Goal: Task Accomplishment & Management: Manage account settings

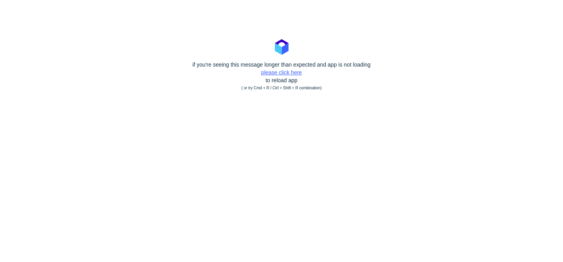
click at [297, 72] on link "please click here" at bounding box center [281, 72] width 41 height 6
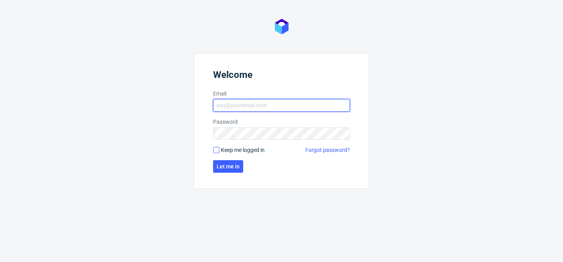
type input "bogna.krystian@packhelp.com"
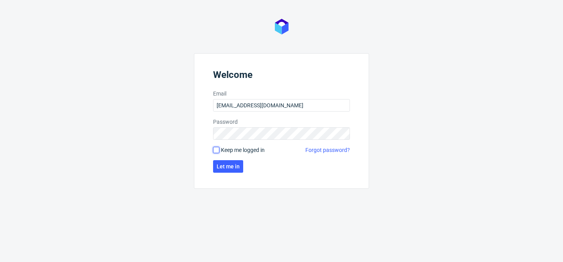
click at [216, 152] on input "Keep me logged in" at bounding box center [216, 150] width 6 height 6
checkbox input "true"
click at [222, 167] on span "Let me in" at bounding box center [228, 165] width 23 height 5
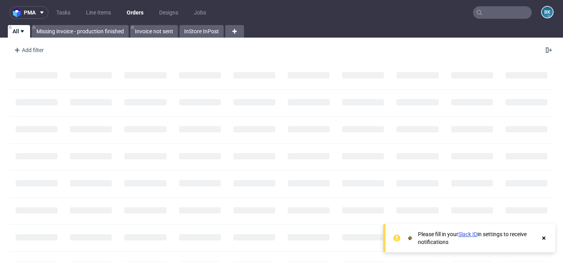
click at [470, 233] on link "Slack ID" at bounding box center [467, 234] width 19 height 6
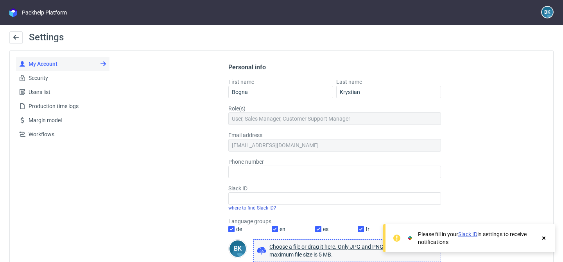
scroll to position [35, 0]
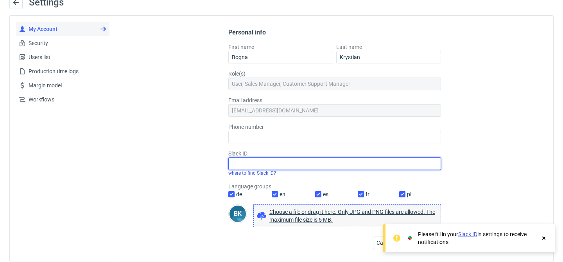
click at [256, 163] on input "Slack ID" at bounding box center [334, 163] width 213 height 13
paste input "U08SR93NQSE"
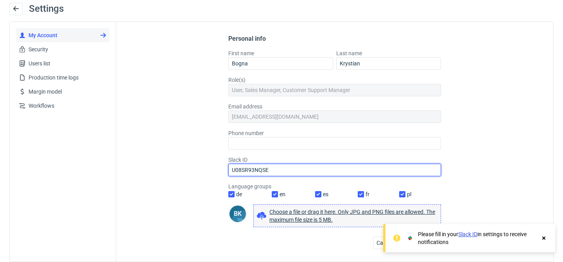
scroll to position [29, 0]
type input "U08SR93NQSE"
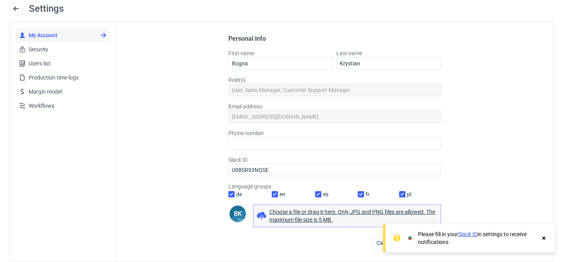
click at [543, 235] on icon at bounding box center [543, 238] width 7 height 6
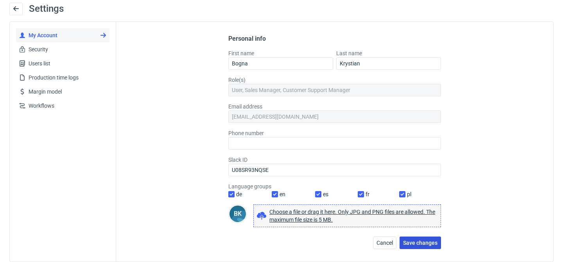
click at [427, 246] on button "Save changes" at bounding box center [420, 242] width 41 height 13
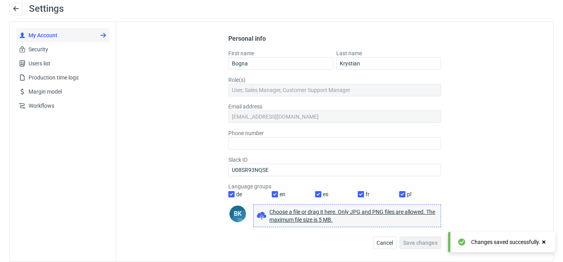
scroll to position [0, 0]
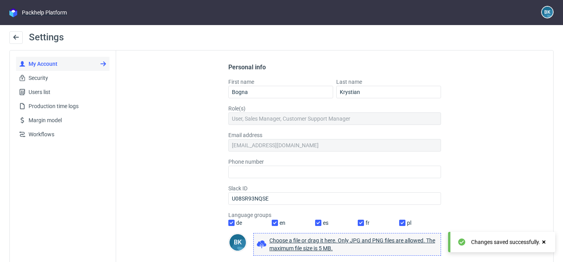
click at [27, 14] on div "Packhelp Platform" at bounding box center [44, 13] width 45 height 8
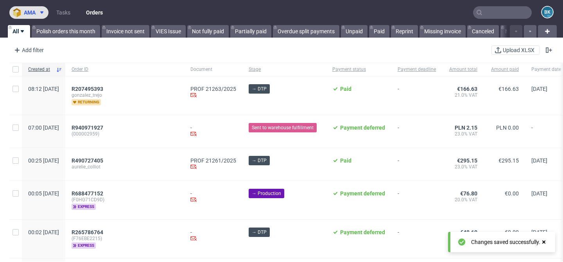
click at [43, 14] on icon at bounding box center [42, 12] width 6 height 6
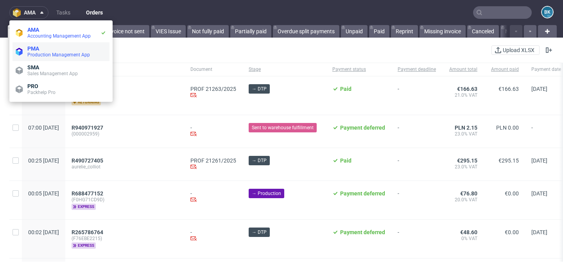
click at [37, 55] on span "Production Management App" at bounding box center [58, 54] width 63 height 5
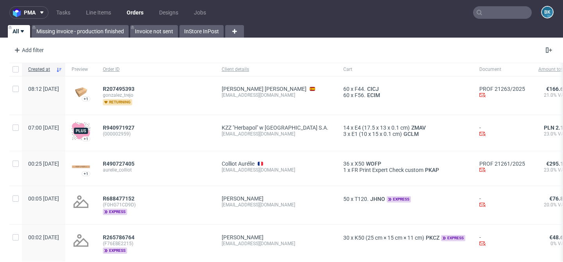
click at [493, 14] on input "text" at bounding box center [502, 12] width 59 height 13
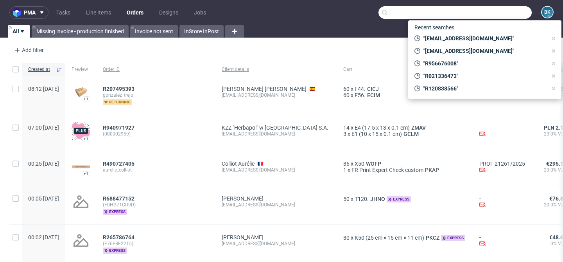
paste input "R920391729"
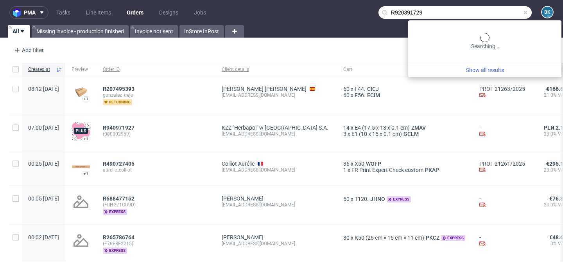
type input "R920391729"
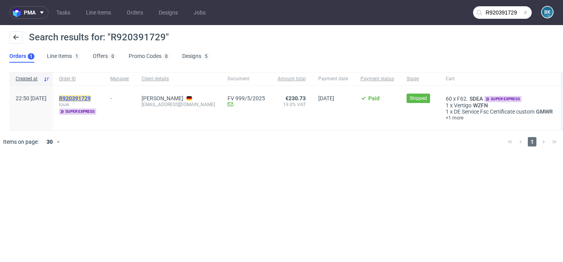
click at [89, 96] on mark "R920391729" at bounding box center [75, 98] width 32 height 6
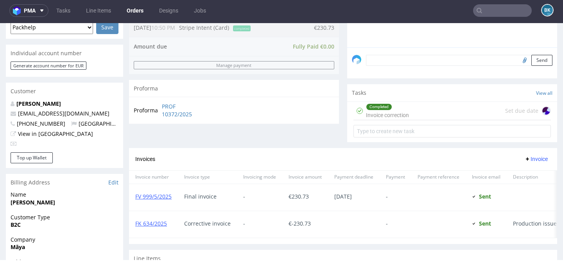
scroll to position [220, 0]
click at [453, 114] on div "Completed Invoice correction Set due date" at bounding box center [451, 110] width 197 height 18
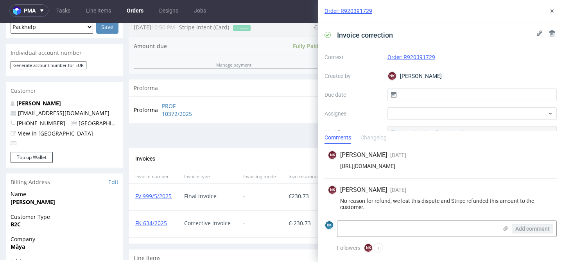
click at [443, 165] on div "https://packhelp.slack.com/archives/CGGR5NHRA/p1757342681767179" at bounding box center [441, 166] width 226 height 6
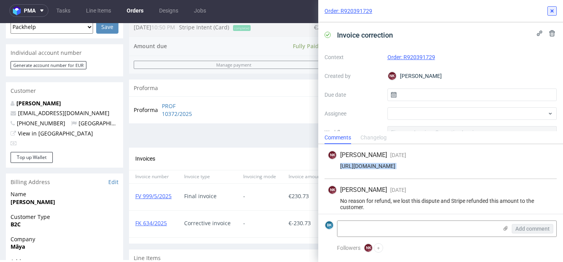
click at [552, 11] on icon at bounding box center [552, 11] width 6 height 6
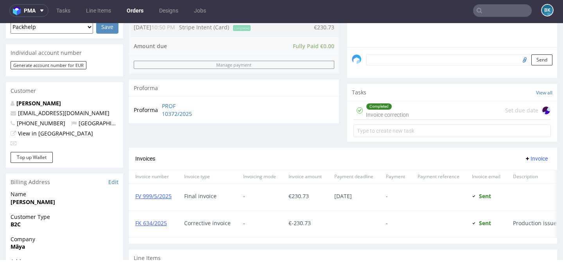
click at [513, 13] on input "text" at bounding box center [502, 10] width 59 height 13
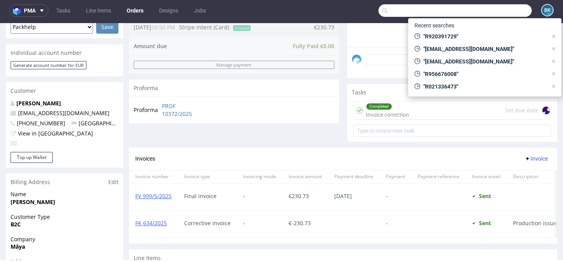
paste input "R684182158"
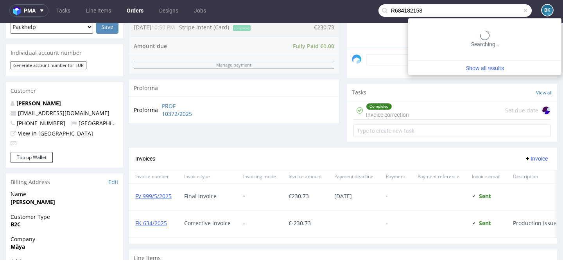
type input "R684182158"
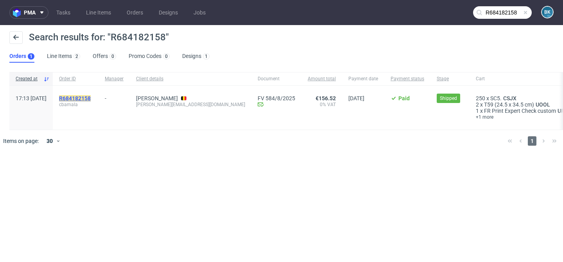
click at [91, 97] on mark "R684182158" at bounding box center [75, 98] width 32 height 6
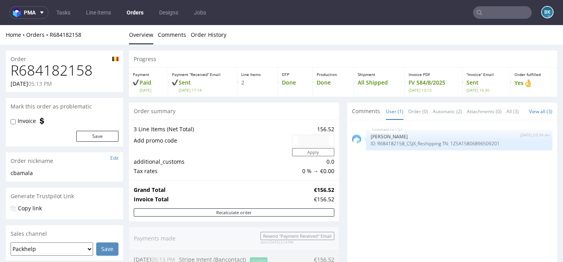
click at [484, 11] on input "text" at bounding box center [502, 12] width 59 height 13
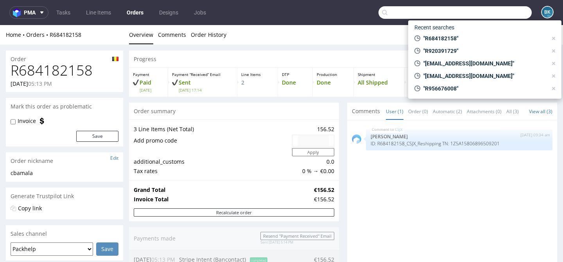
paste input "R997139994"
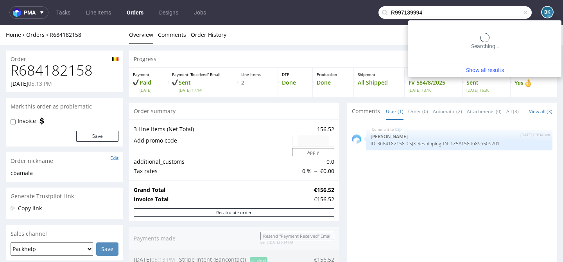
type input "R997139994"
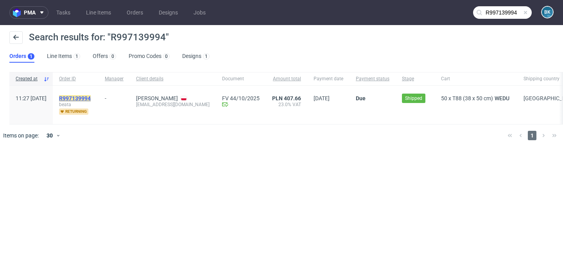
click at [91, 98] on mark "R997139994" at bounding box center [75, 98] width 32 height 6
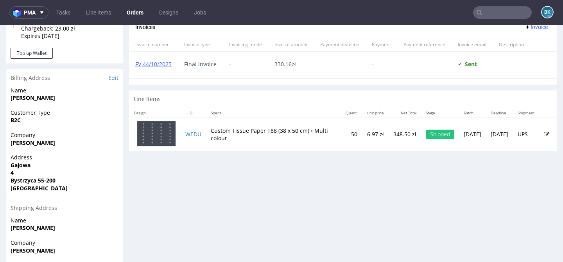
scroll to position [356, 0]
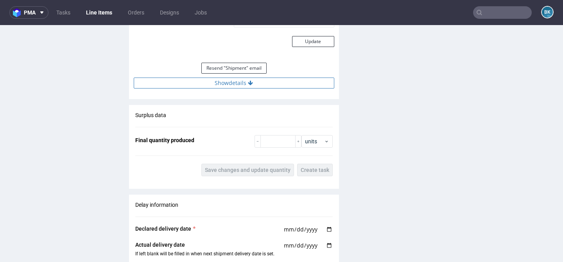
scroll to position [798, 0]
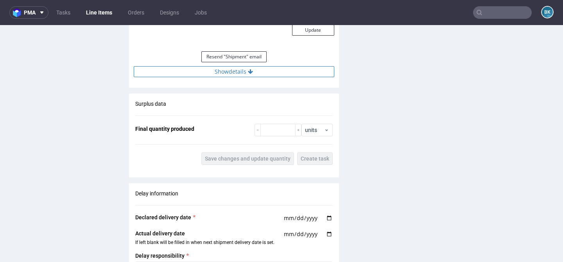
click at [243, 68] on button "Show details" at bounding box center [234, 71] width 201 height 11
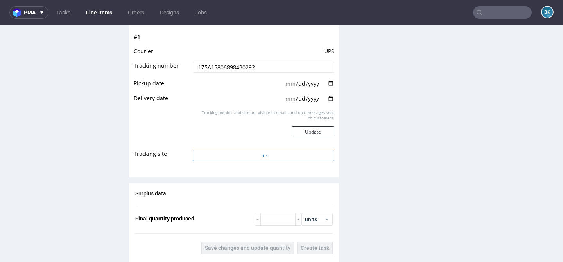
scroll to position [859, 0]
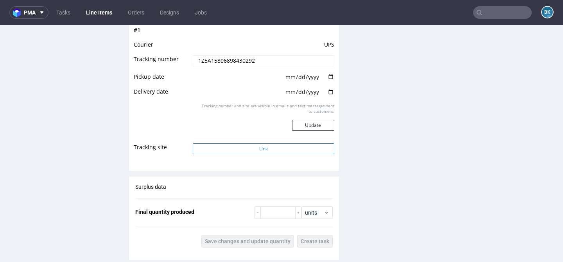
click at [253, 145] on button "Link" at bounding box center [263, 148] width 141 height 11
click at [68, 12] on link "Tasks" at bounding box center [63, 12] width 23 height 13
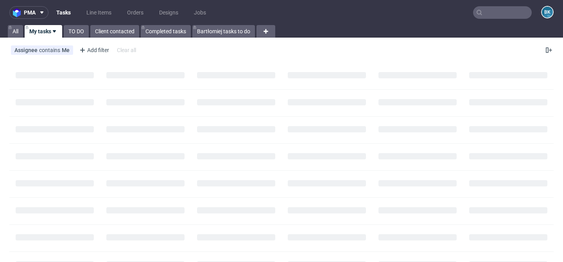
scroll to position [5, 0]
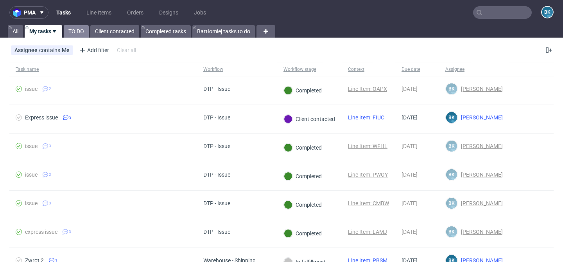
click at [76, 32] on link "TO DO" at bounding box center [76, 31] width 25 height 13
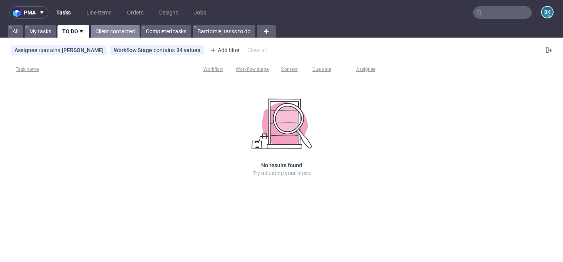
click at [118, 30] on link "Client contacted" at bounding box center [115, 31] width 49 height 13
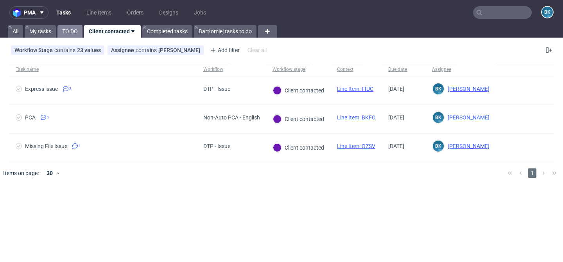
click at [64, 32] on link "TO DO" at bounding box center [69, 31] width 25 height 13
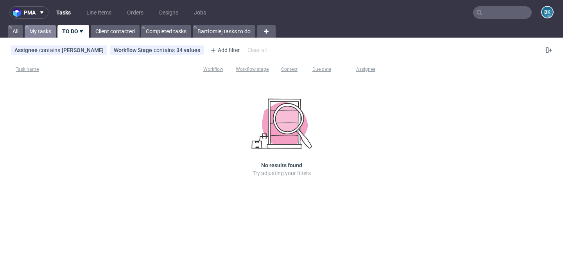
click at [38, 34] on link "My tasks" at bounding box center [40, 31] width 31 height 13
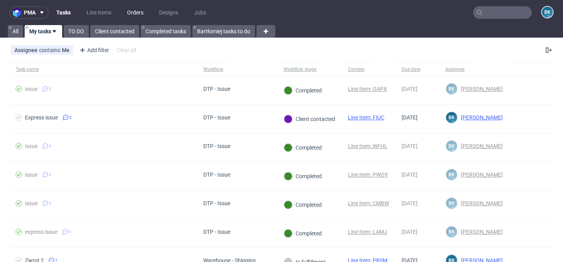
click at [135, 14] on link "Orders" at bounding box center [135, 12] width 26 height 13
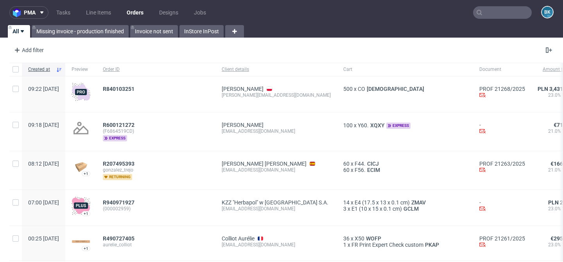
click at [488, 9] on input "text" at bounding box center [502, 12] width 59 height 13
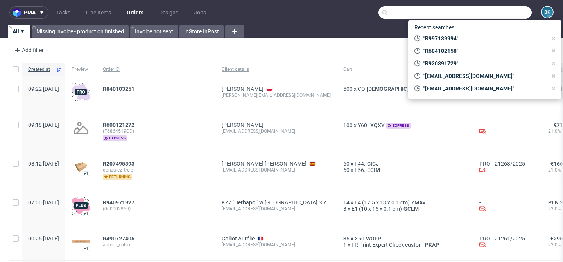
paste input "R294951812"
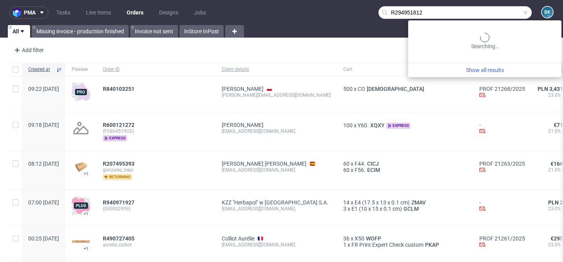
type input "R294951812"
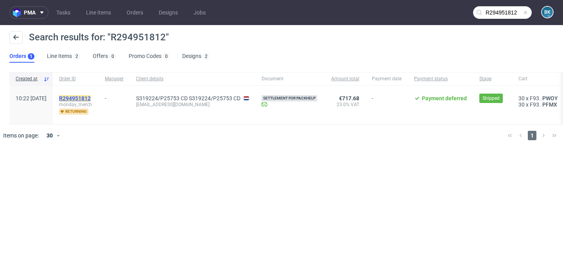
click at [91, 97] on mark "R294951812" at bounding box center [75, 98] width 32 height 6
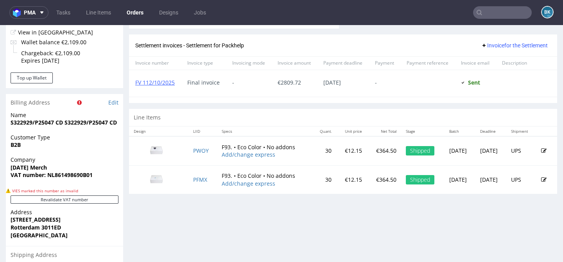
scroll to position [346, 0]
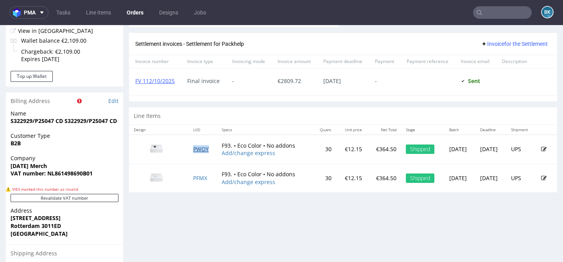
click at [195, 148] on link "PWOY" at bounding box center [201, 148] width 16 height 7
click at [197, 179] on link "PFMX" at bounding box center [200, 177] width 14 height 7
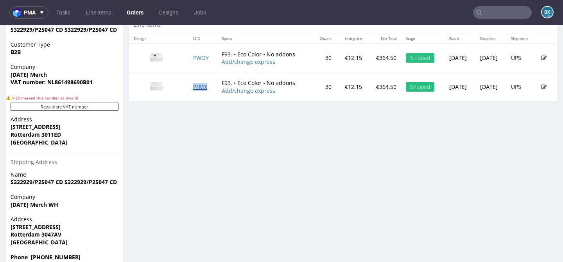
scroll to position [444, 0]
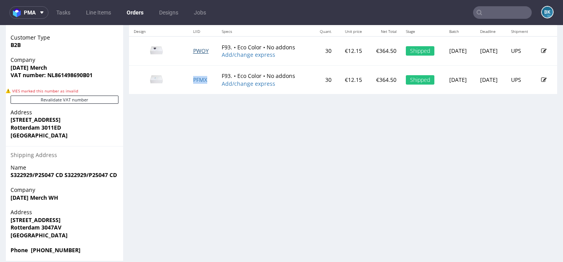
click at [195, 52] on link "PWOY" at bounding box center [201, 50] width 16 height 7
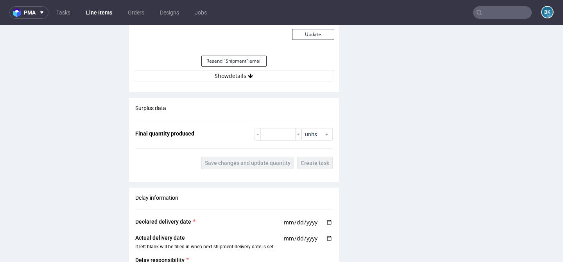
scroll to position [869, 0]
click at [260, 146] on div "Surplus data Final quantity produced units Save changes and update quantity Cre…" at bounding box center [234, 135] width 210 height 77
click at [235, 77] on button "Show details" at bounding box center [234, 75] width 201 height 11
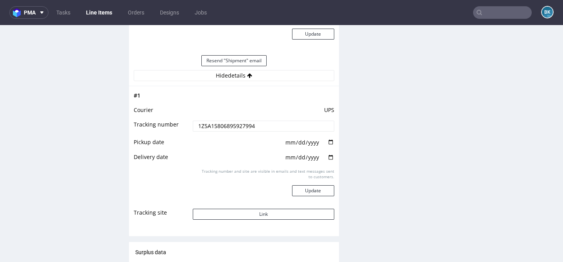
drag, startPoint x: 269, startPoint y: 122, endPoint x: 174, endPoint y: 122, distance: 95.8
click at [174, 122] on tr "Tracking number 1Z5A15806895927994" at bounding box center [234, 129] width 201 height 18
click at [497, 13] on input "text" at bounding box center [502, 12] width 59 height 13
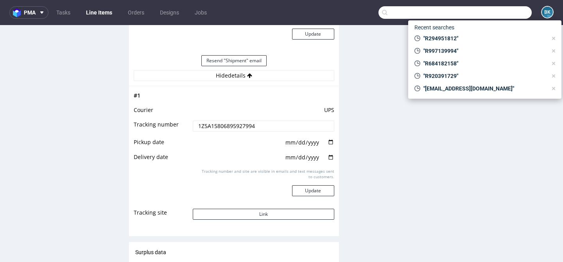
paste input "Maybe: Lisolastore"
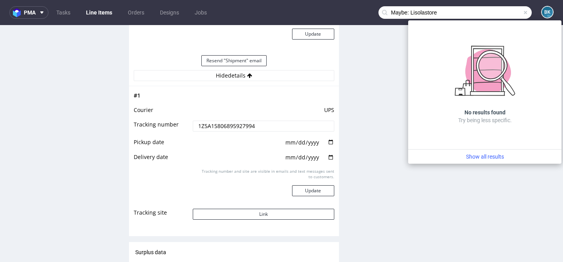
type input "Maybe: Lisolastore"
click at [522, 14] on span at bounding box center [525, 12] width 6 height 6
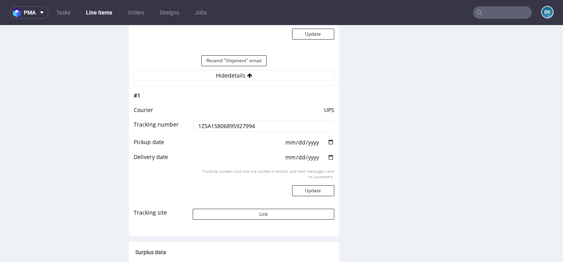
click at [498, 12] on input "text" at bounding box center [502, 12] width 59 height 13
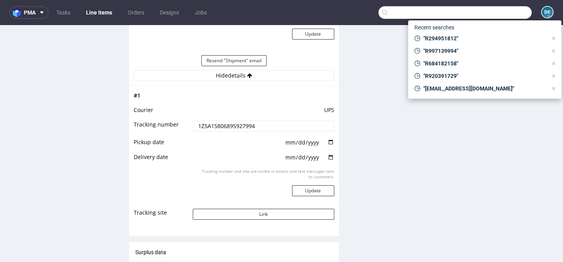
paste input "[EMAIL_ADDRESS][DOMAIN_NAME]"
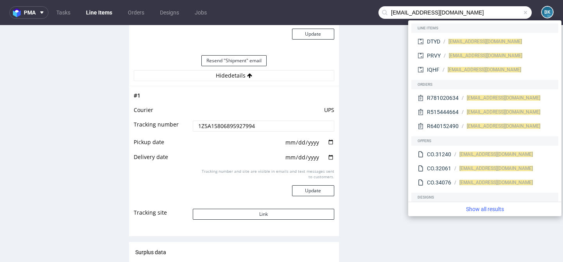
type input "[EMAIL_ADDRESS][DOMAIN_NAME]"
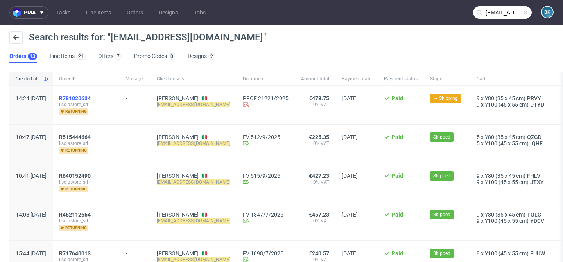
click at [91, 98] on span "R781020634" at bounding box center [75, 98] width 32 height 6
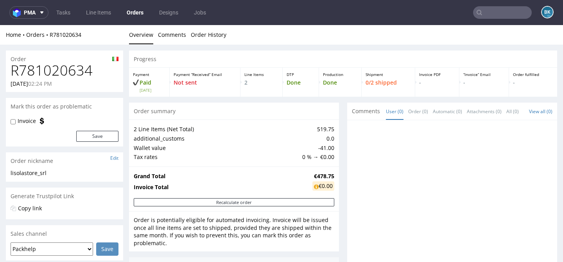
click at [65, 70] on h1 "R781020634" at bounding box center [65, 71] width 108 height 16
copy h1 "R781020634"
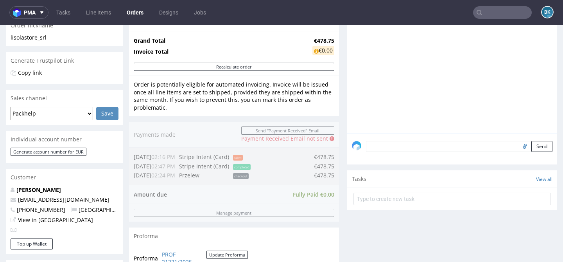
scroll to position [136, 0]
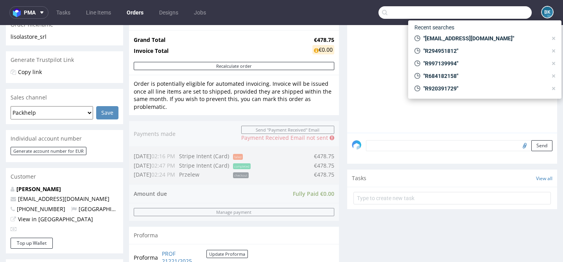
click at [504, 11] on input "text" at bounding box center [454, 12] width 153 height 13
paste input "R781020634"
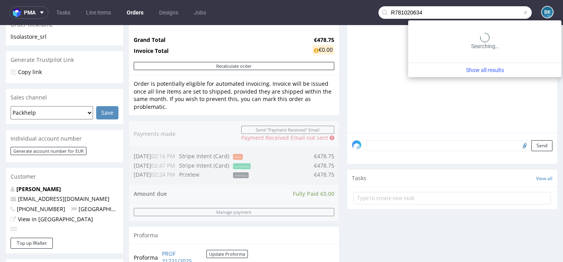
type input "R781020634"
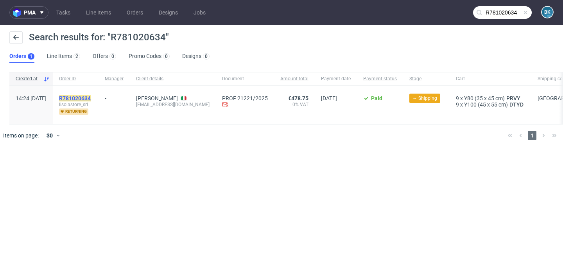
click at [91, 98] on mark "R781020634" at bounding box center [75, 98] width 32 height 6
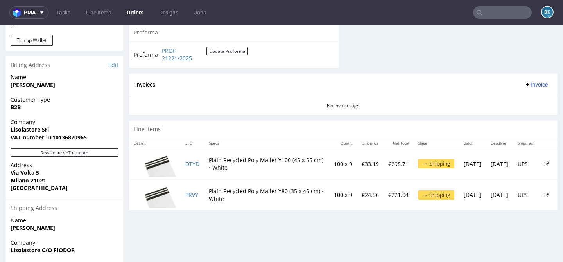
scroll to position [341, 0]
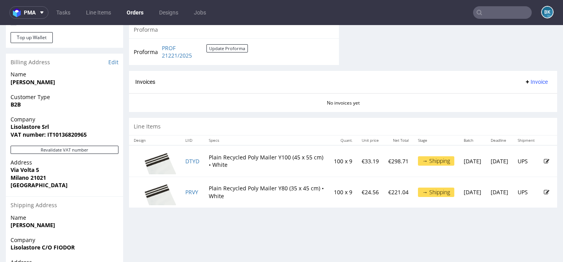
click at [503, 10] on input "text" at bounding box center [502, 12] width 59 height 13
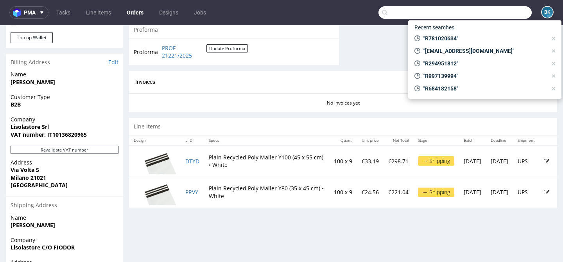
paste input "R902926600"
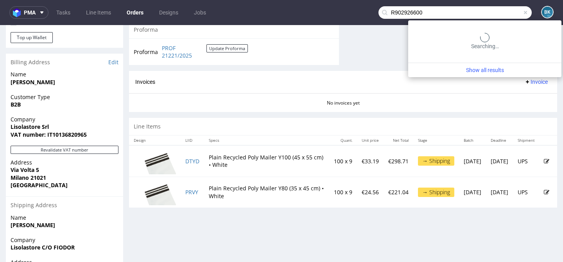
type input "R902926600"
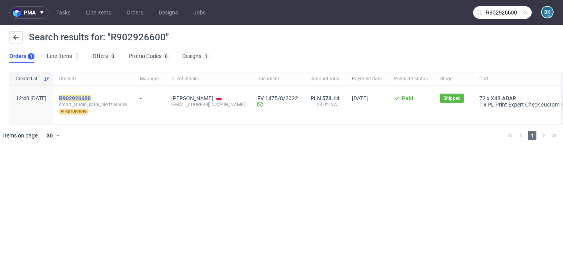
click at [91, 97] on mark "R902926600" at bounding box center [75, 98] width 32 height 6
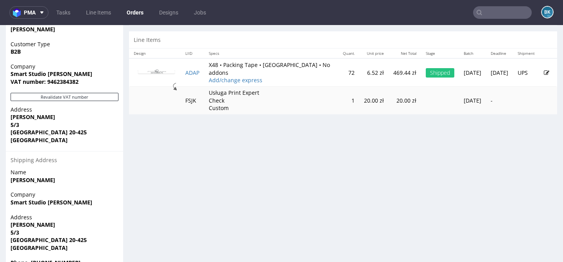
scroll to position [394, 0]
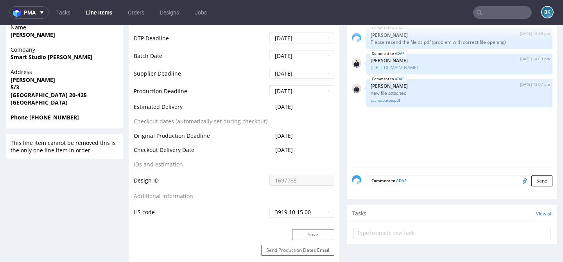
scroll to position [349, 0]
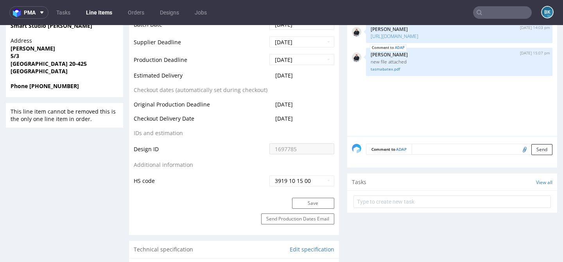
click at [507, 16] on input "text" at bounding box center [502, 12] width 59 height 13
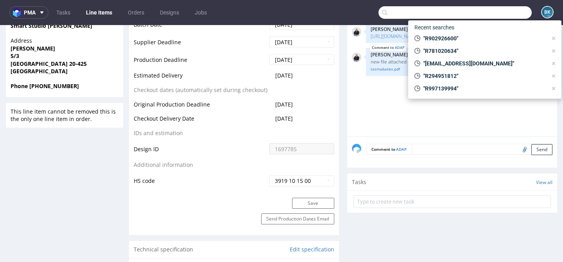
paste input "R719911055"
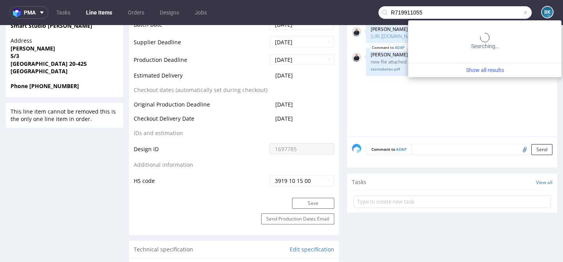
type input "R719911055"
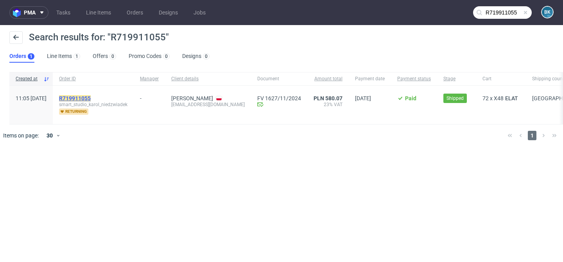
click at [91, 99] on mark "R719911055" at bounding box center [75, 98] width 32 height 6
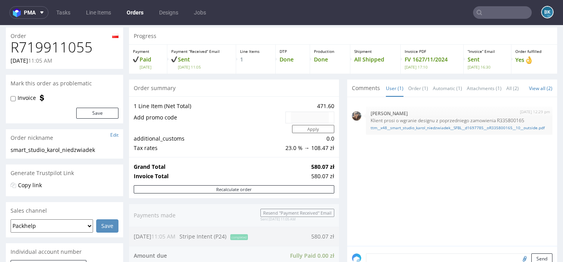
scroll to position [23, 0]
click at [436, 127] on link "ttm__x48__smart_studio_karol_niedzwiadek__SFBL__d1697785__oR335800165__10__outs…" at bounding box center [459, 127] width 177 height 6
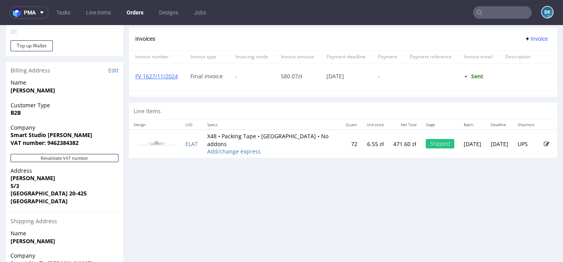
scroll to position [334, 0]
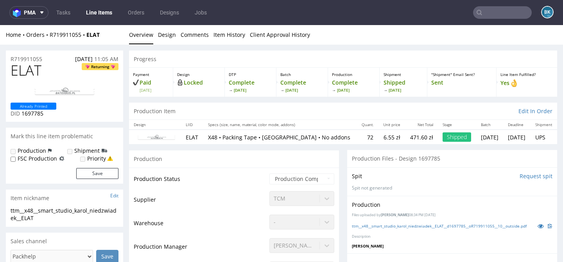
click at [487, 9] on input "text" at bounding box center [502, 12] width 59 height 13
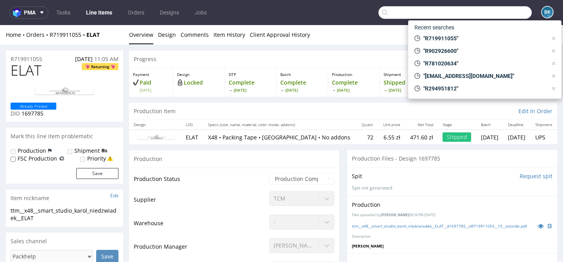
paste input "R781020634"
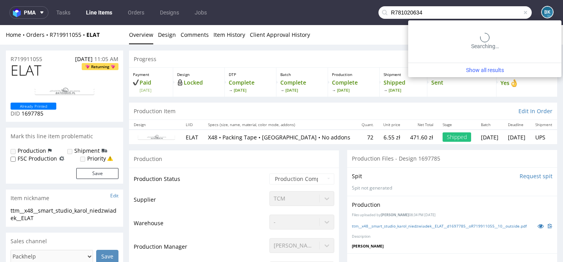
type input "R781020634"
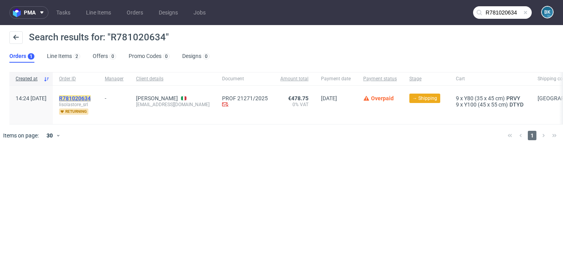
click at [91, 95] on mark "R781020634" at bounding box center [75, 98] width 32 height 6
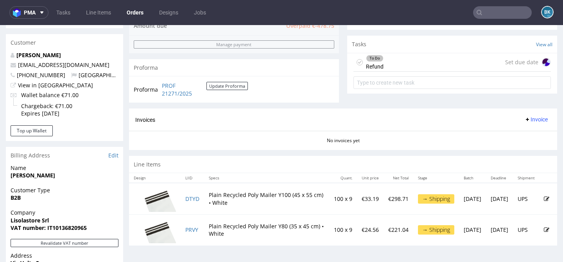
scroll to position [267, 0]
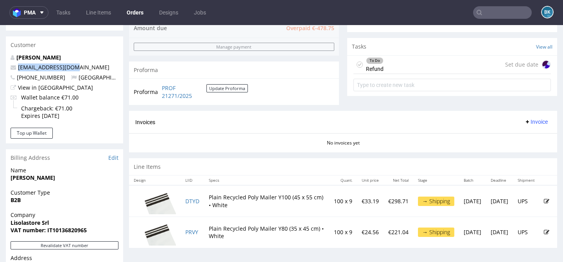
drag, startPoint x: 64, startPoint y: 67, endPoint x: 17, endPoint y: 67, distance: 47.3
click at [17, 67] on p "[EMAIL_ADDRESS][DOMAIN_NAME]" at bounding box center [65, 67] width 108 height 8
copy link "[EMAIL_ADDRESS][DOMAIN_NAME]"
click at [100, 113] on div "Wallet balance €71.00 Chargeback: €71.00 Expires in 4 months" at bounding box center [65, 107] width 108 height 29
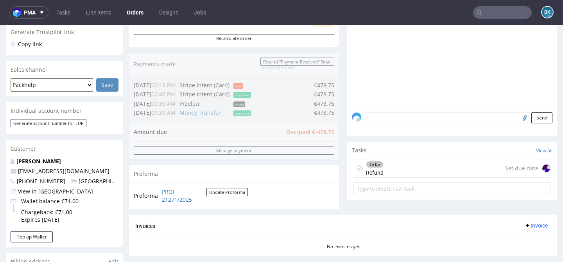
scroll to position [177, 0]
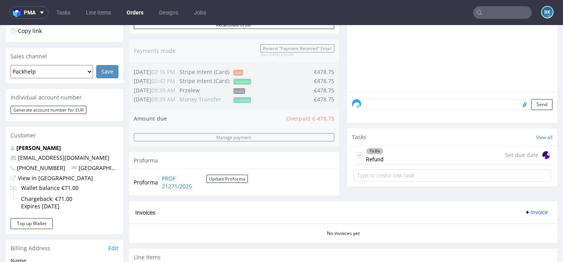
click at [394, 164] on div "To Do Refund Set due date" at bounding box center [451, 155] width 197 height 18
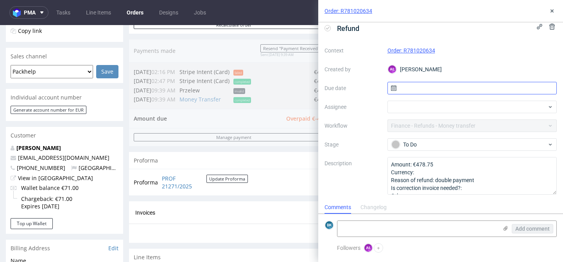
scroll to position [7, 0]
click at [457, 90] on input "text" at bounding box center [472, 88] width 170 height 13
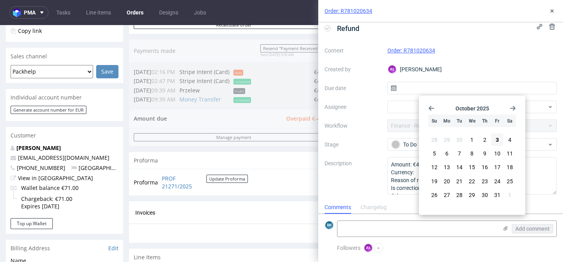
click at [475, 58] on div "Context Order: R781020634 Created by AŁ Aleksandra Łętowska Due date Assignee W…" at bounding box center [441, 119] width 232 height 150
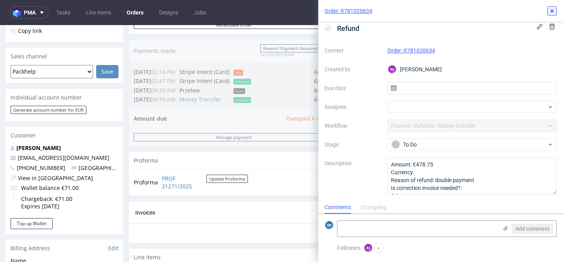
click at [553, 9] on icon at bounding box center [552, 11] width 6 height 6
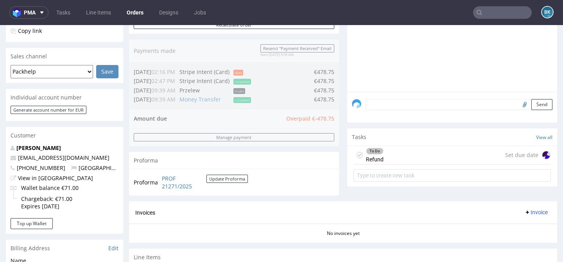
click at [492, 9] on input "text" at bounding box center [502, 12] width 59 height 13
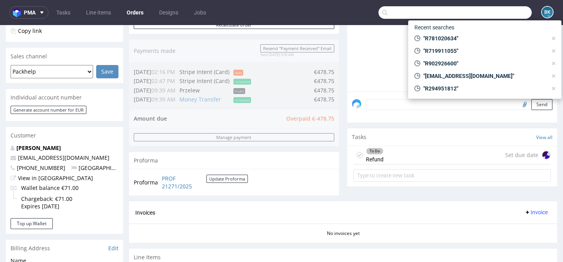
paste input "thexclusiveera@gmail.com"
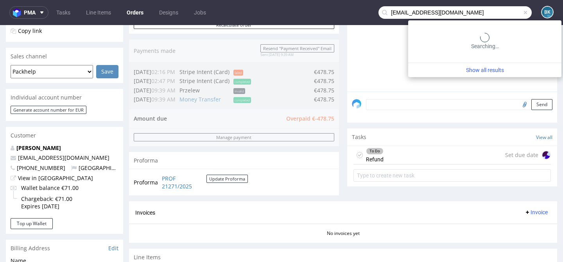
type input "thexclusiveera@gmail.com"
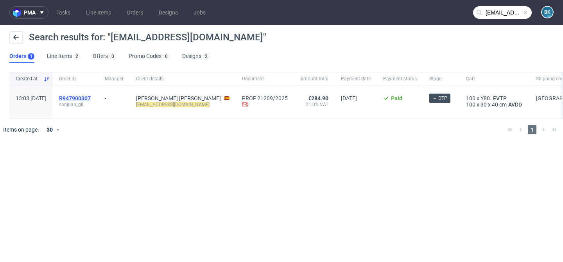
click at [91, 95] on div "R947900307 sanjuan_gil" at bounding box center [76, 102] width 46 height 32
click at [88, 98] on span "R947900307" at bounding box center [75, 98] width 32 height 6
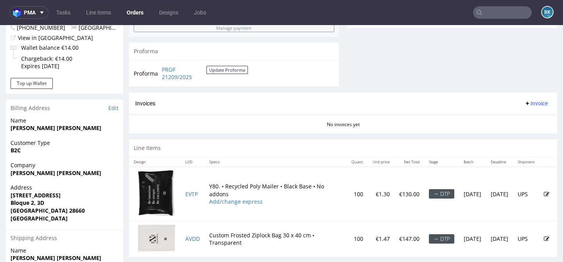
scroll to position [317, 0]
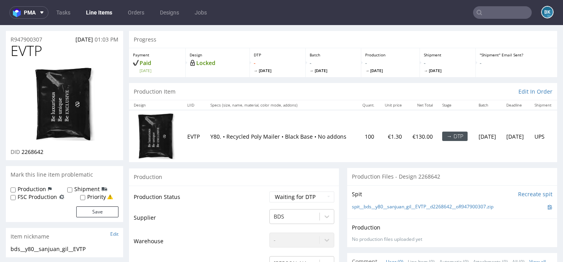
scroll to position [61, 0]
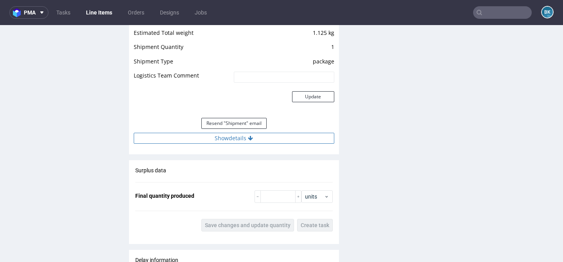
click at [240, 142] on button "Show details" at bounding box center [234, 138] width 201 height 11
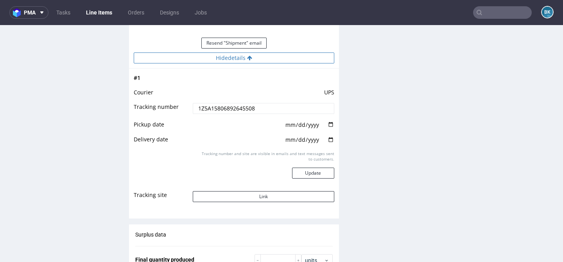
scroll to position [987, 0]
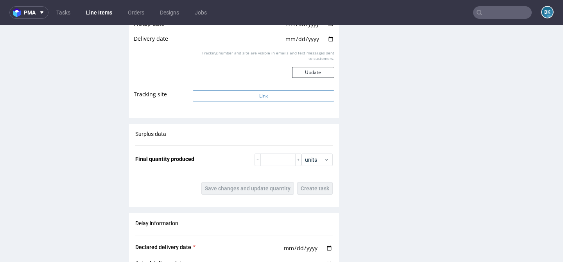
click at [273, 95] on button "Link" at bounding box center [263, 95] width 141 height 11
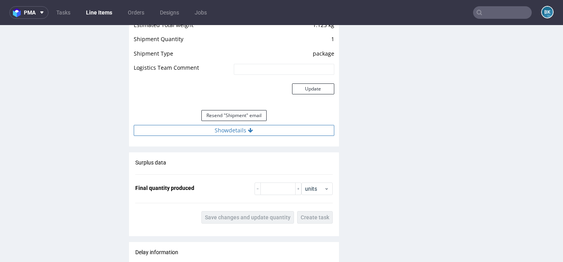
scroll to position [836, 0]
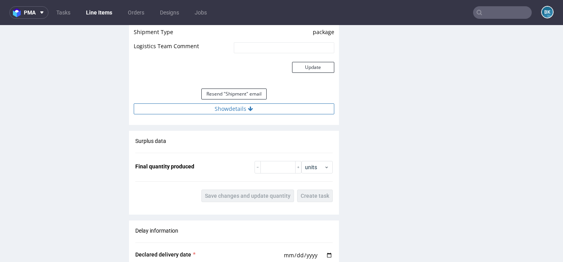
click at [233, 113] on button "Show details" at bounding box center [234, 108] width 201 height 11
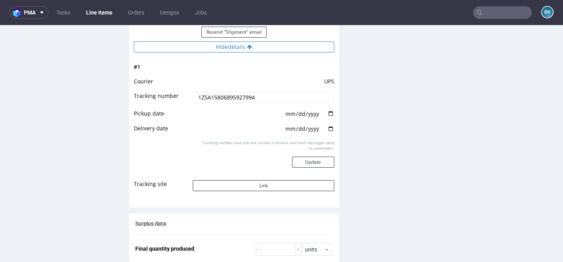
scroll to position [901, 0]
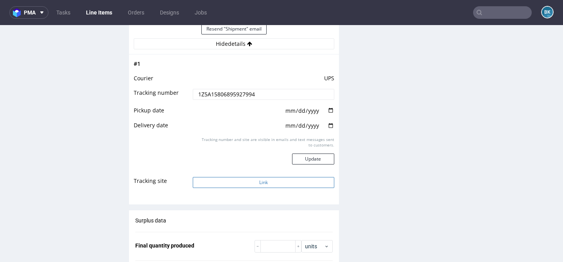
click at [250, 185] on button "Link" at bounding box center [263, 182] width 141 height 11
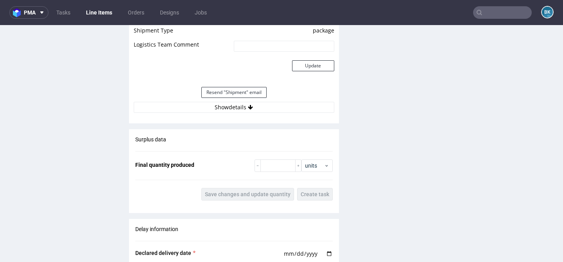
scroll to position [826, 0]
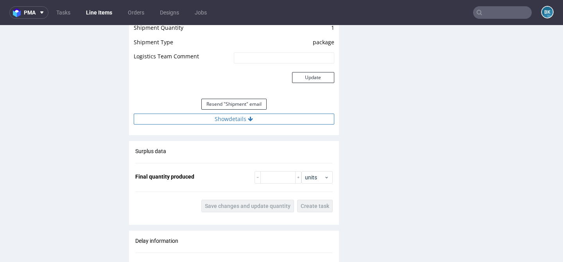
click at [237, 116] on button "Show details" at bounding box center [234, 118] width 201 height 11
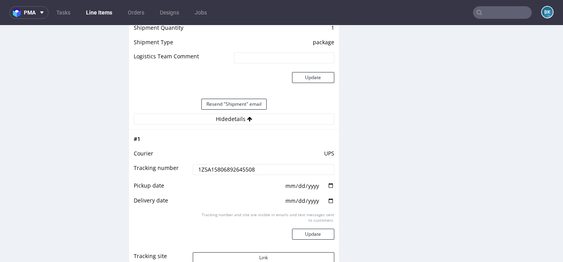
drag, startPoint x: 261, startPoint y: 169, endPoint x: 178, endPoint y: 169, distance: 82.9
click at [178, 169] on tr "Tracking number 1Z5A15806892645508" at bounding box center [234, 172] width 201 height 18
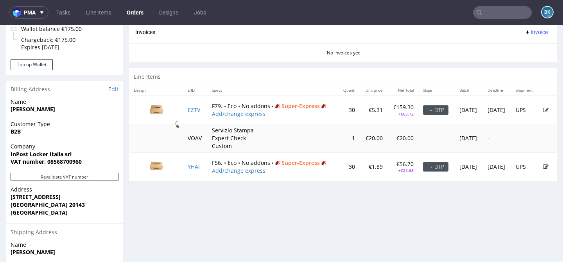
scroll to position [336, 0]
click at [162, 142] on td at bounding box center [156, 138] width 54 height 28
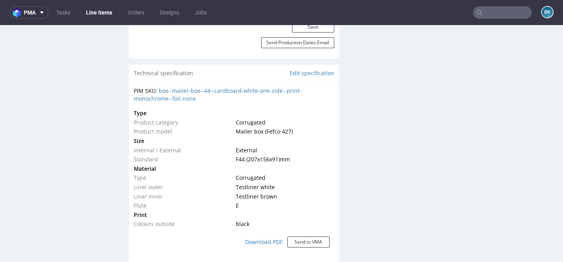
scroll to position [513, 0]
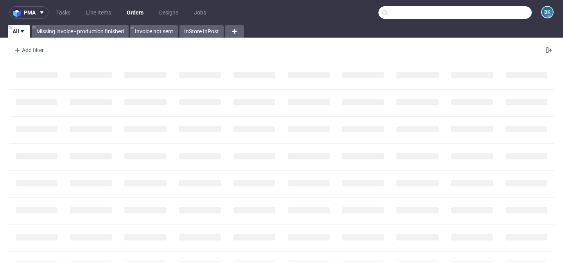
click at [505, 10] on input "text" at bounding box center [454, 12] width 153 height 13
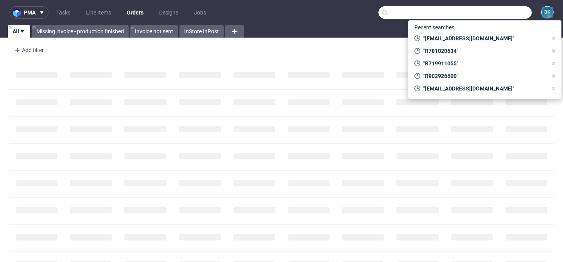
paste input "[EMAIL_ADDRESS][DOMAIN_NAME]"
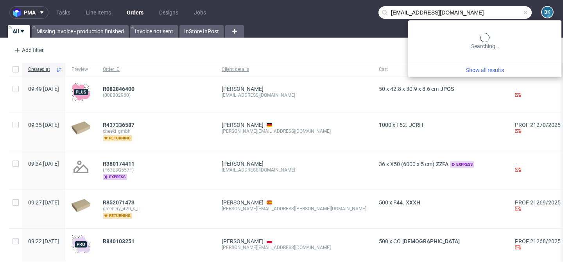
type input "[EMAIL_ADDRESS][DOMAIN_NAME]"
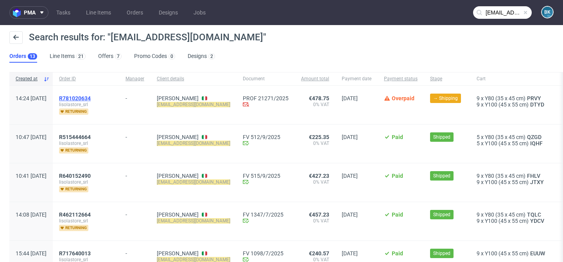
click at [91, 97] on span "R781020634" at bounding box center [75, 98] width 32 height 6
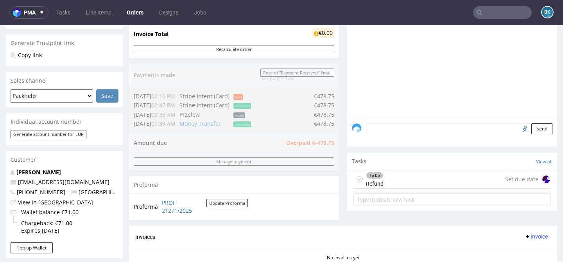
scroll to position [203, 0]
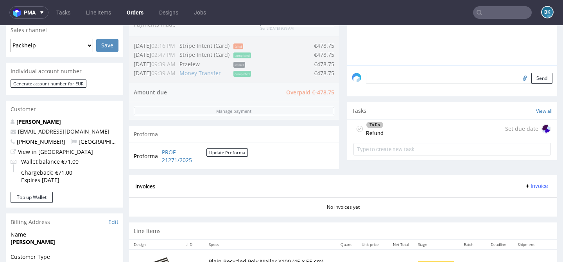
click at [396, 134] on div "To Do Refund Set due date" at bounding box center [451, 129] width 197 height 18
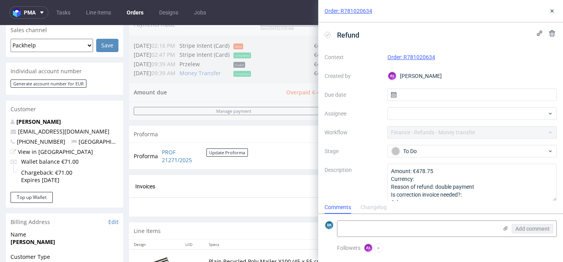
scroll to position [6, 0]
click at [555, 10] on icon at bounding box center [552, 11] width 6 height 6
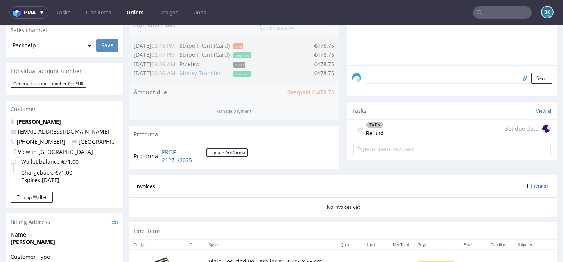
click at [496, 10] on input "text" at bounding box center [502, 12] width 59 height 13
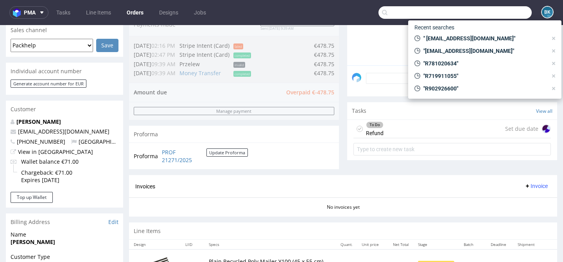
paste input "anuchy_06@hotmail.com"
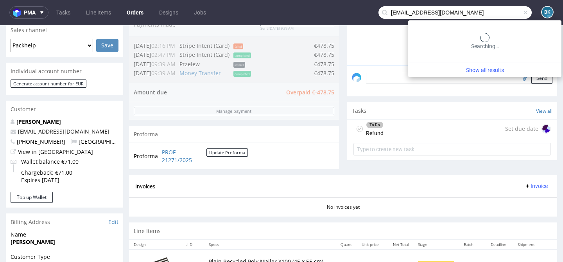
type input "anuchy_06@hotmail.com"
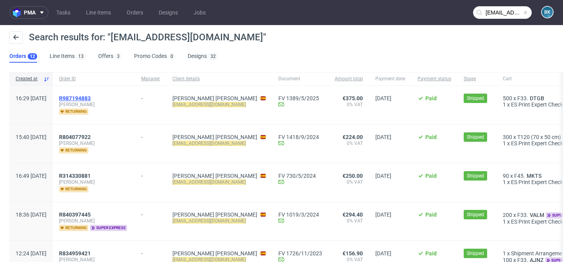
click at [91, 96] on span "R987194883" at bounding box center [75, 98] width 32 height 6
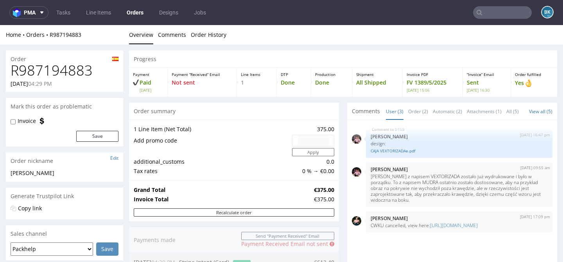
type input "anuchy_06@hotmail.com"
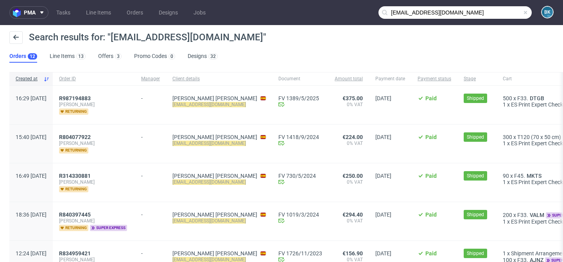
click at [498, 16] on input "anuchy_06@hotmail.com" at bounding box center [454, 12] width 153 height 13
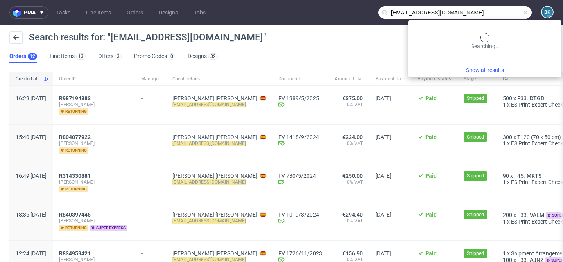
click at [522, 12] on span at bounding box center [525, 12] width 6 height 6
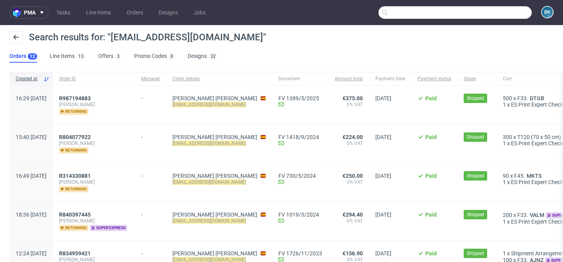
click at [487, 11] on input "text" at bounding box center [454, 12] width 153 height 13
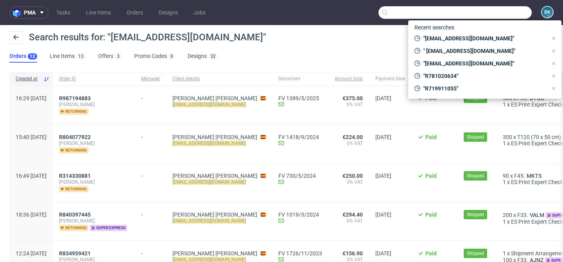
paste input "R781020634"
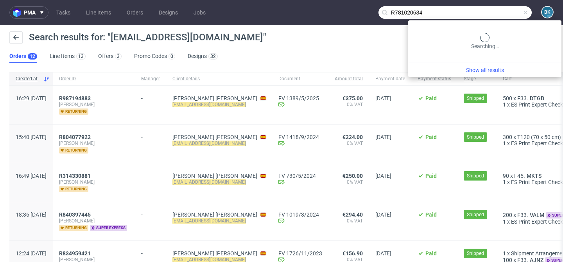
type input "R781020634"
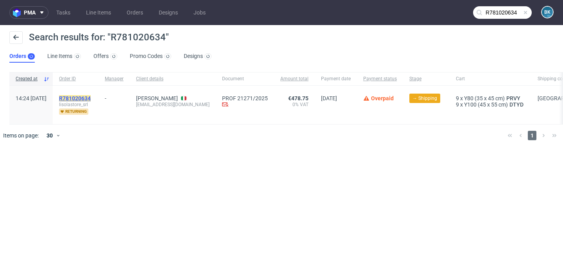
click at [91, 99] on mark "R781020634" at bounding box center [75, 98] width 32 height 6
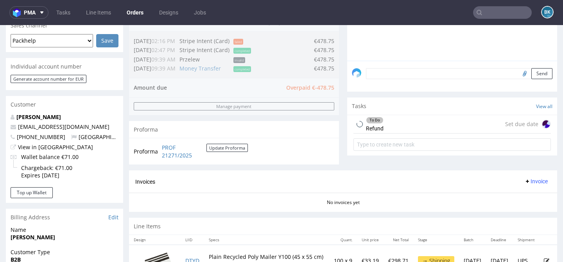
scroll to position [212, 0]
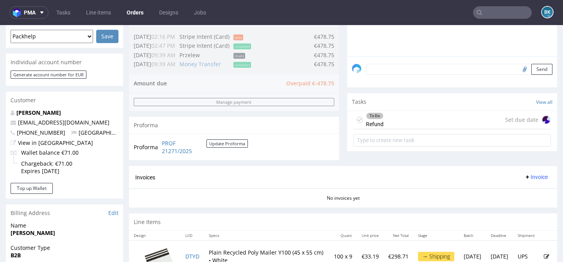
click at [399, 127] on div "To Do Refund Set due date" at bounding box center [451, 120] width 197 height 18
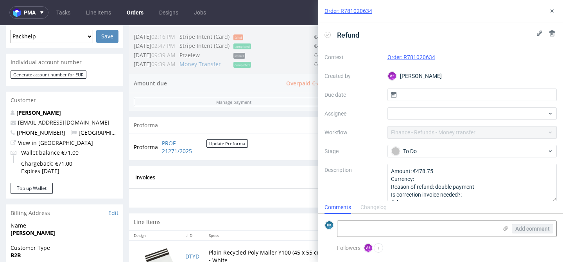
scroll to position [6, 0]
click at [553, 12] on use at bounding box center [551, 10] width 3 height 3
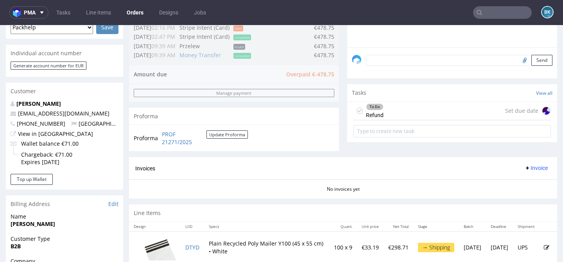
scroll to position [224, 0]
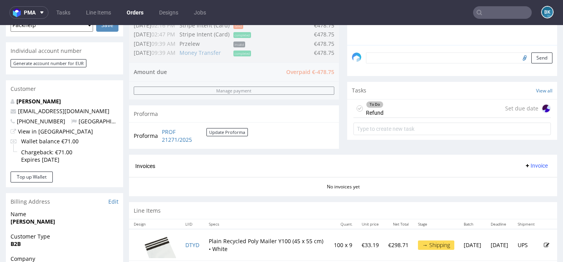
click at [414, 118] on div "To Do Refund Set due date" at bounding box center [451, 108] width 197 height 18
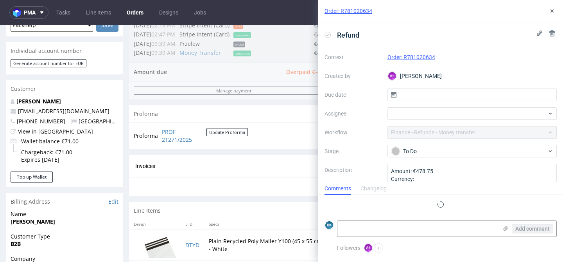
scroll to position [6, 0]
